Goal: Information Seeking & Learning: Learn about a topic

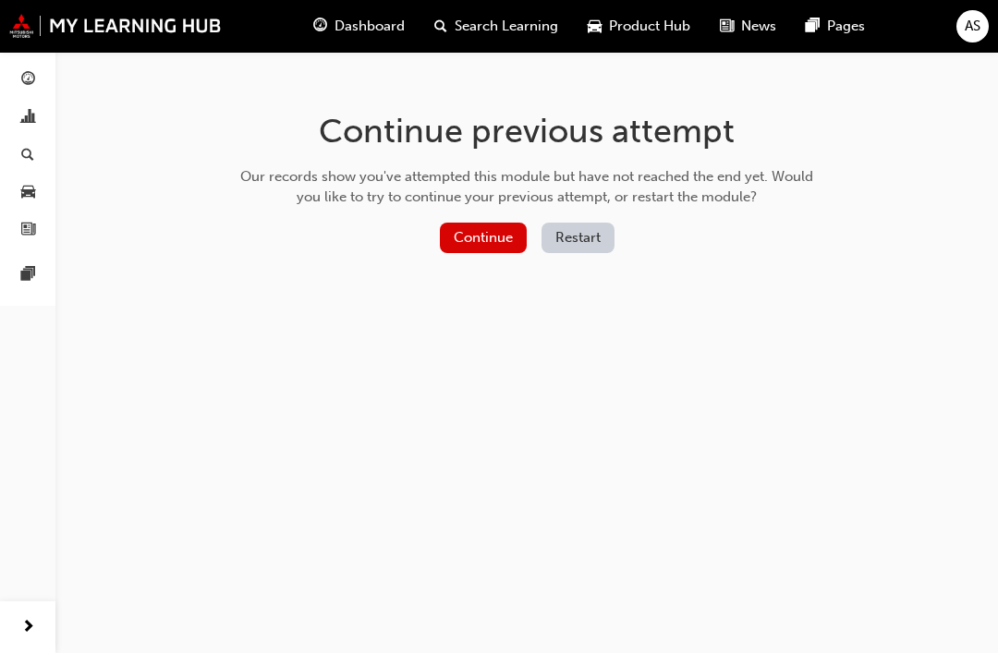
click at [789, 333] on div "Continue previous attempt Our records show you've attempted this module but hav…" at bounding box center [499, 326] width 998 height 653
click at [489, 236] on button "Continue" at bounding box center [483, 238] width 87 height 30
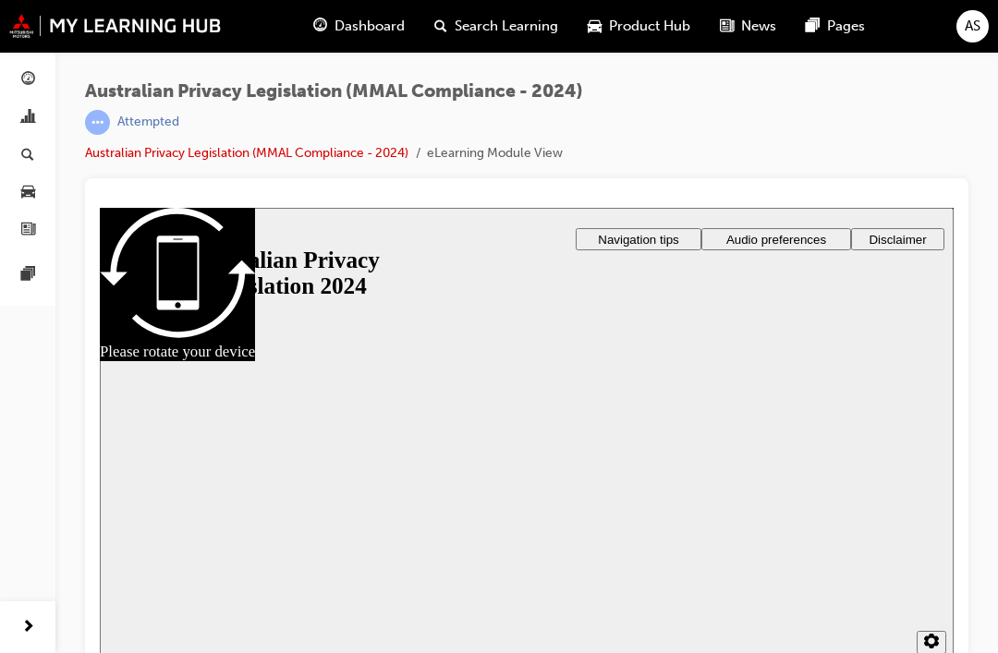
scroll to position [20, 0]
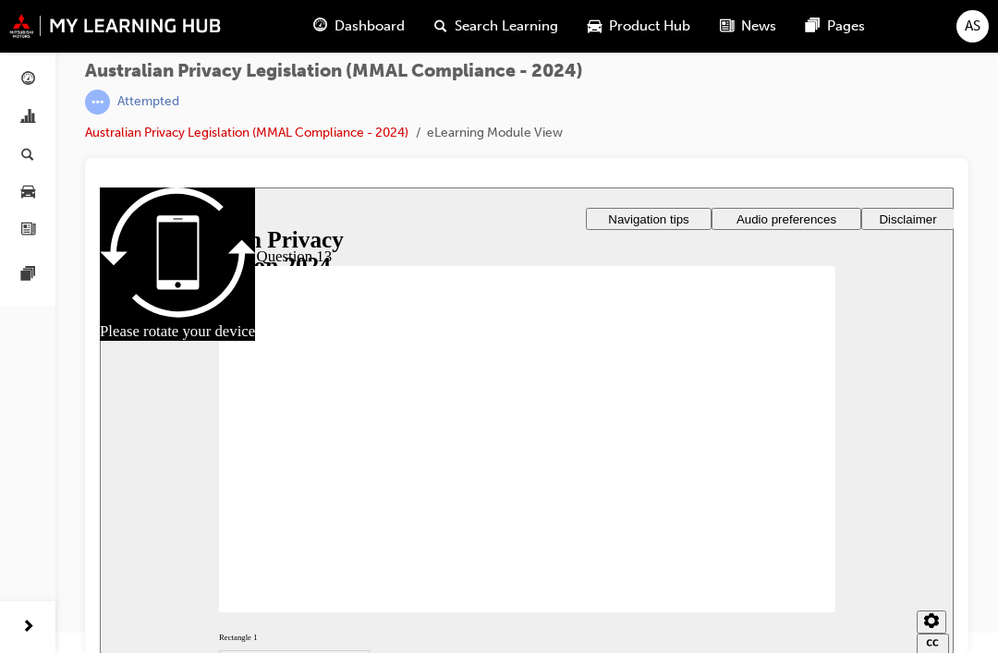
radio input "false"
radio input "true"
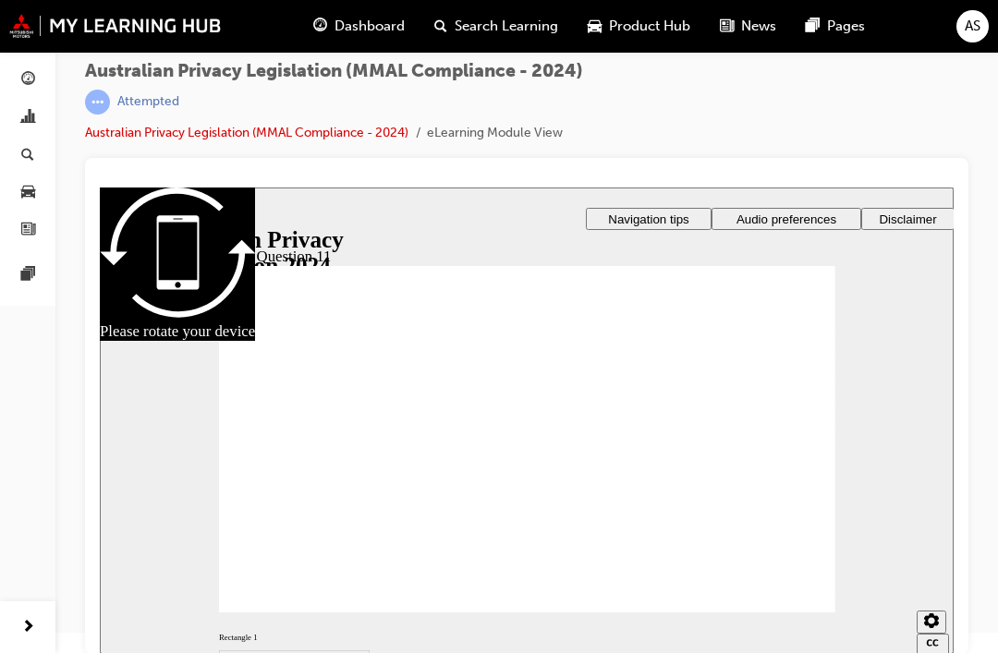
radio input "true"
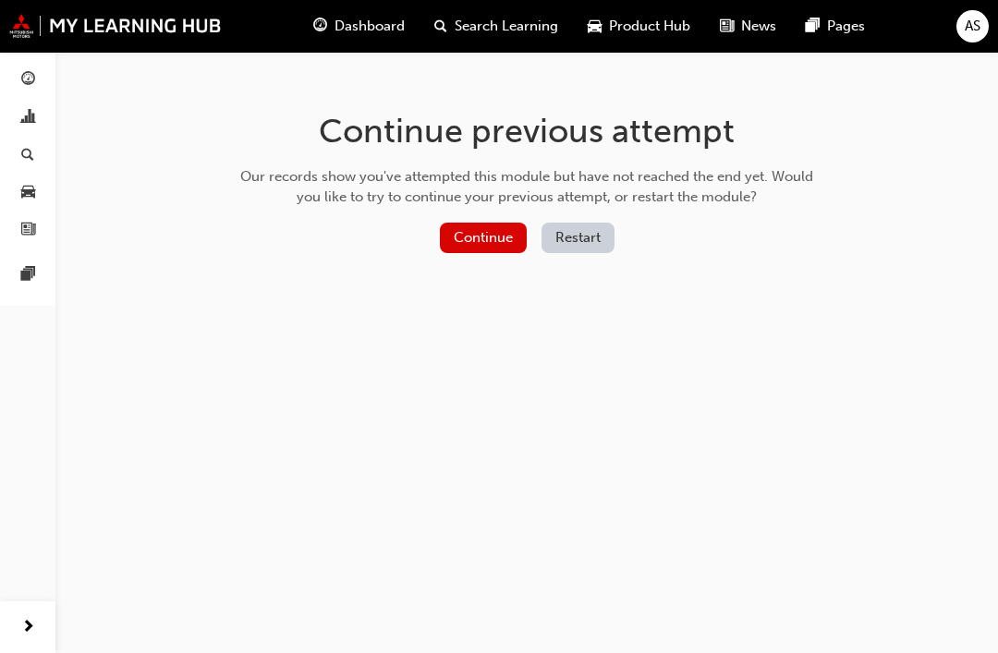
click at [485, 231] on button "Continue" at bounding box center [483, 238] width 87 height 30
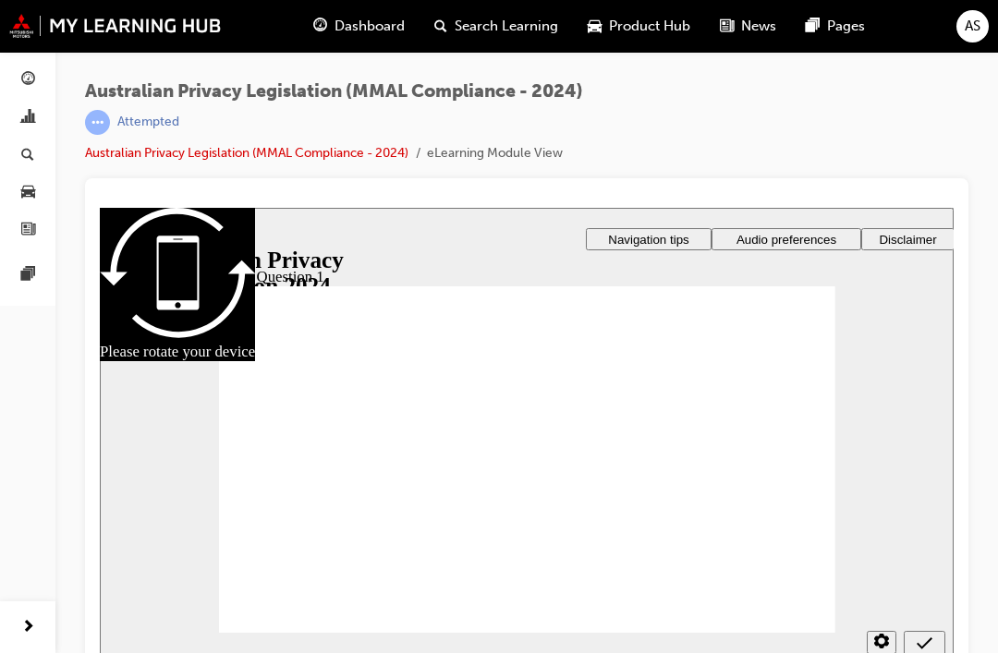
radio input "true"
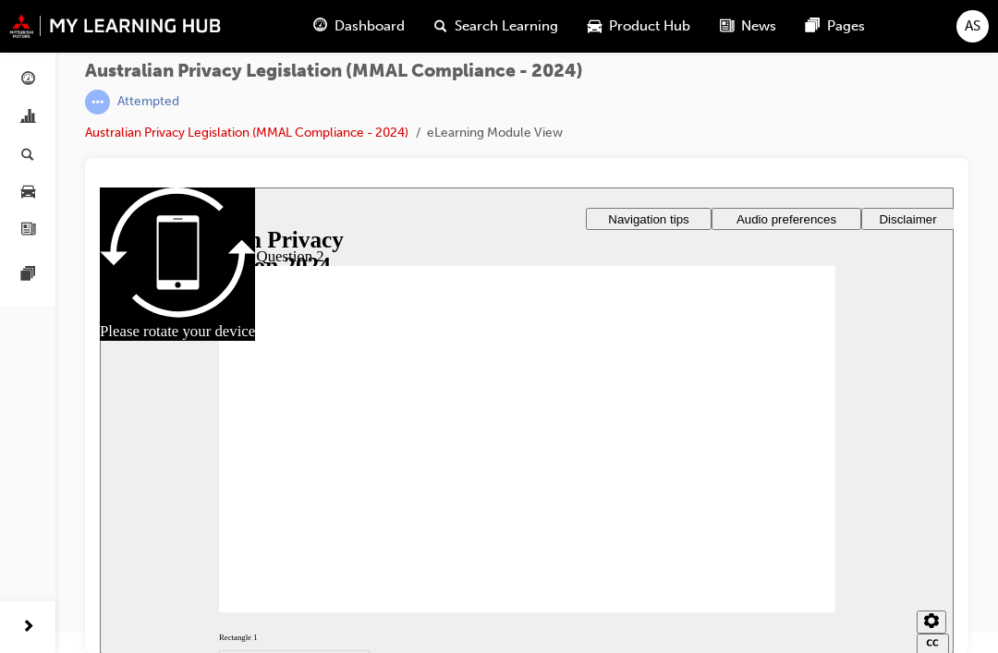
radio input "true"
checkbox input "true"
radio input "true"
checkbox input "true"
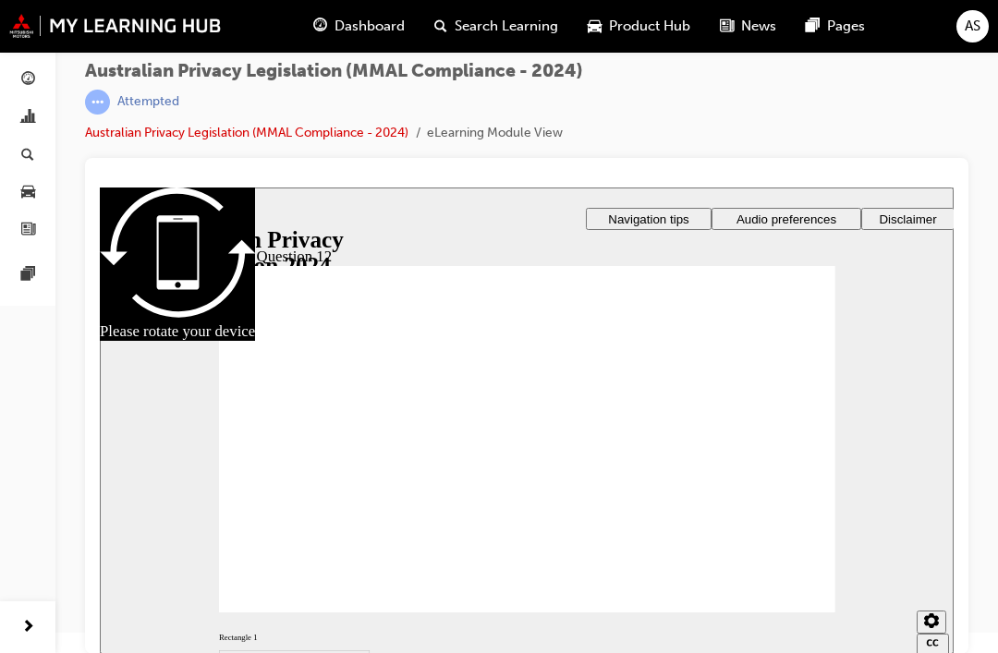
checkbox input "true"
